Goal: Task Accomplishment & Management: Manage account settings

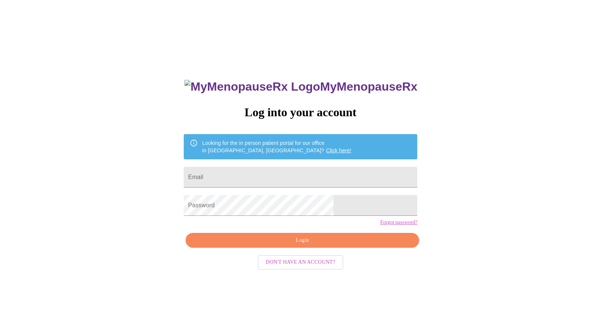
scroll to position [7, 0]
